Goal: Task Accomplishment & Management: Use online tool/utility

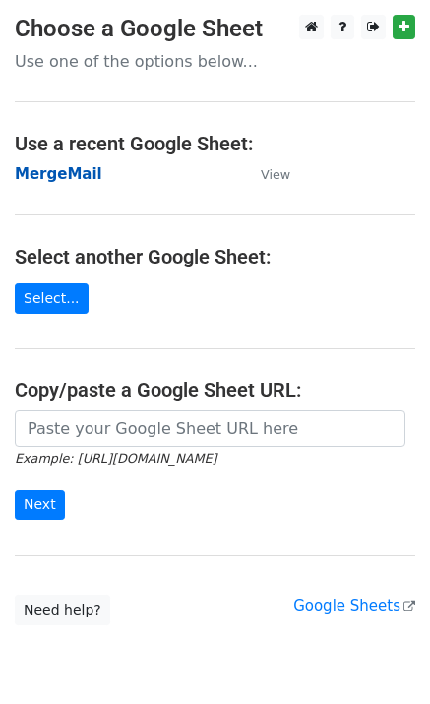
click at [40, 173] on strong "MergeMail" at bounding box center [59, 174] width 88 height 18
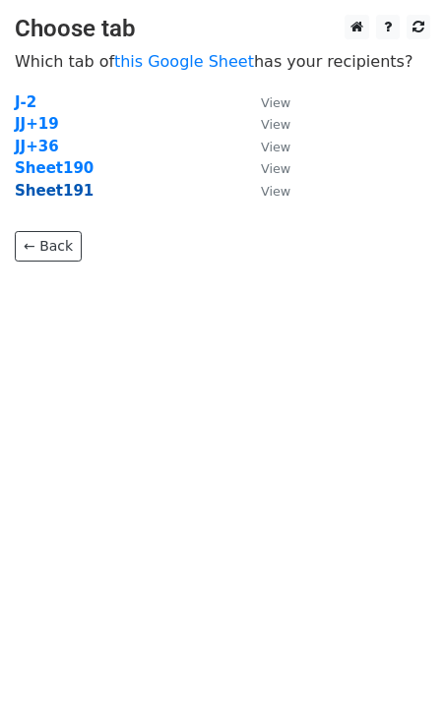
click at [72, 195] on strong "Sheet191" at bounding box center [54, 191] width 79 height 18
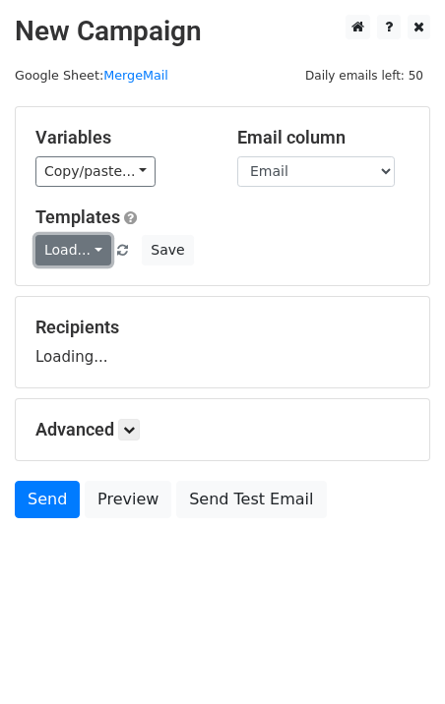
click at [63, 244] on link "Load..." at bounding box center [73, 250] width 76 height 30
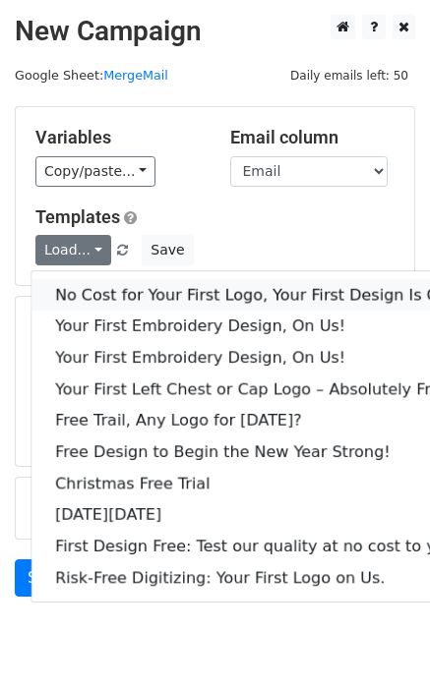
click at [106, 298] on link "No Cost for Your First Logo, Your First Design Is On Us!" at bounding box center [267, 294] width 472 height 31
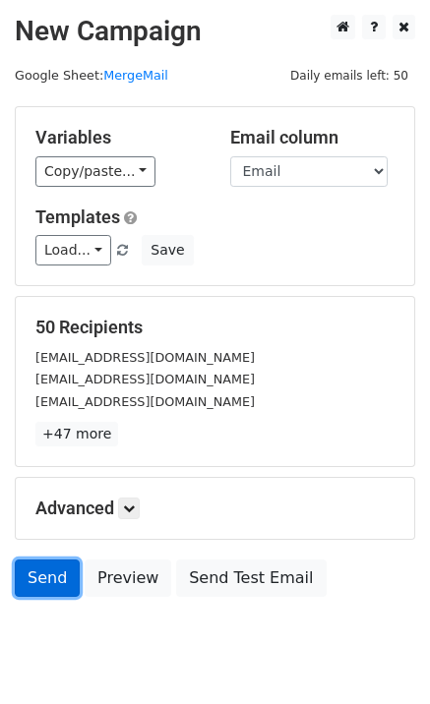
click at [59, 577] on link "Send" at bounding box center [47, 578] width 65 height 37
